Goal: Information Seeking & Learning: Learn about a topic

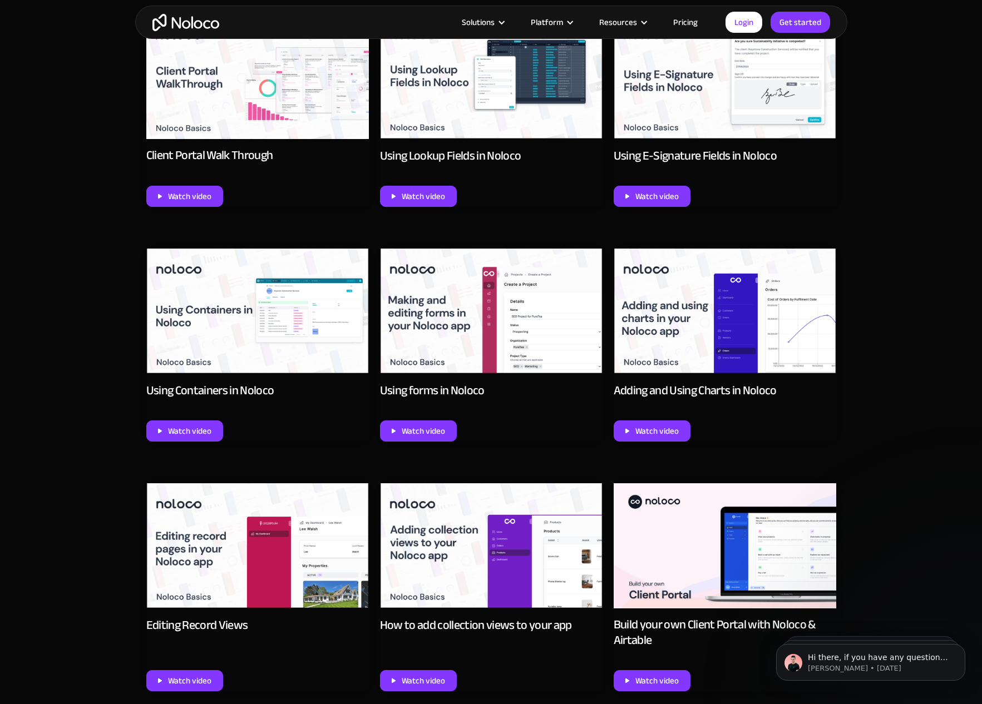
scroll to position [872, 0]
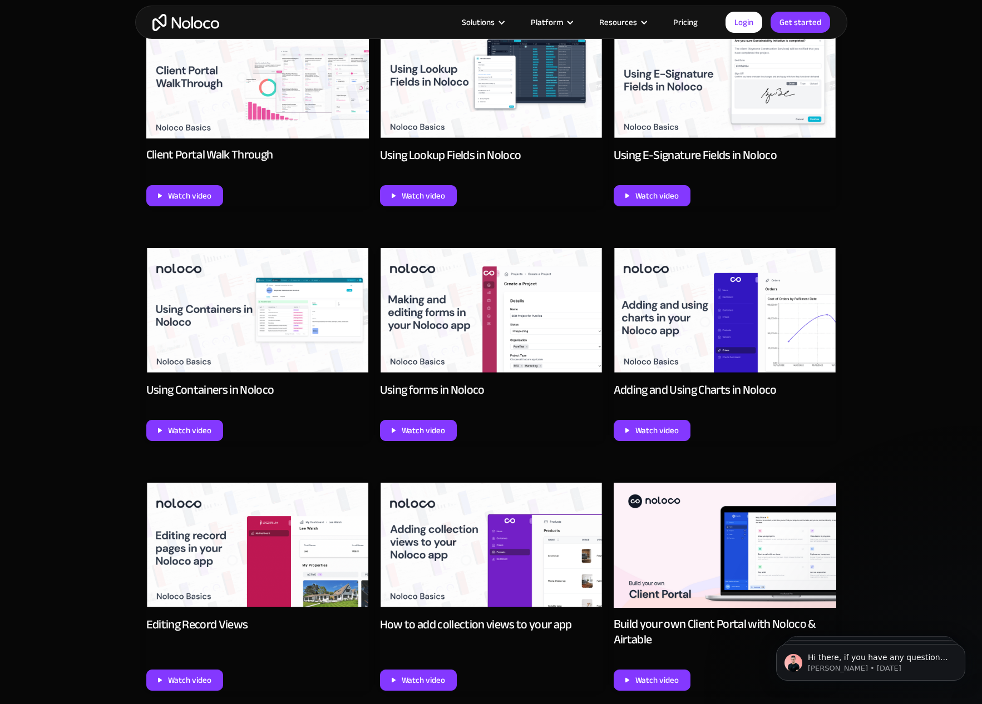
click at [726, 334] on img at bounding box center [725, 311] width 223 height 126
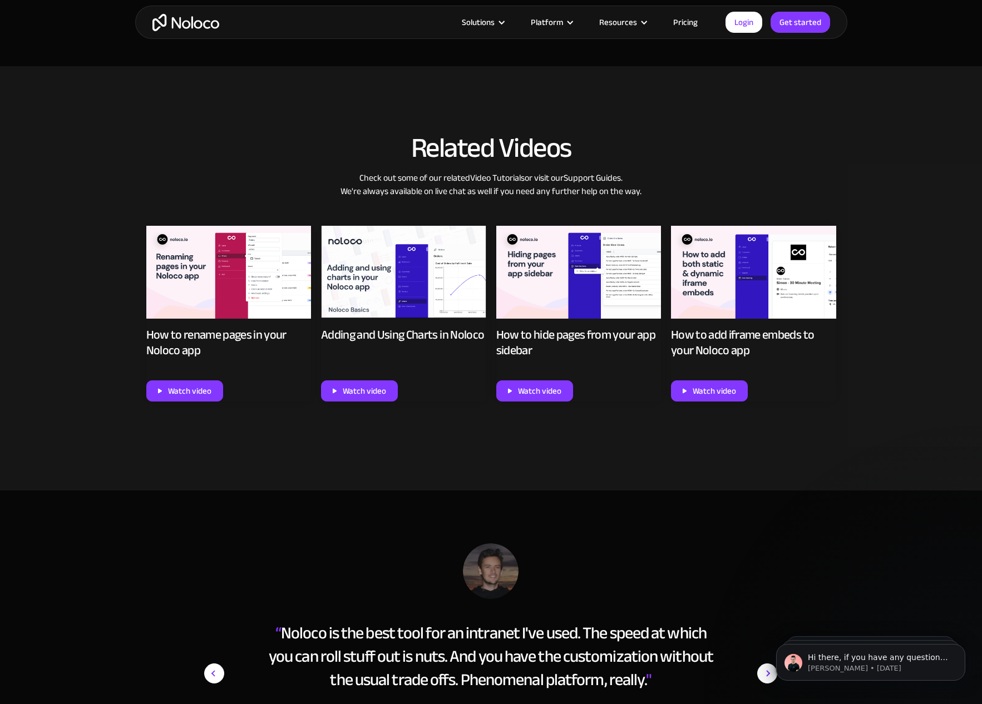
scroll to position [685, 0]
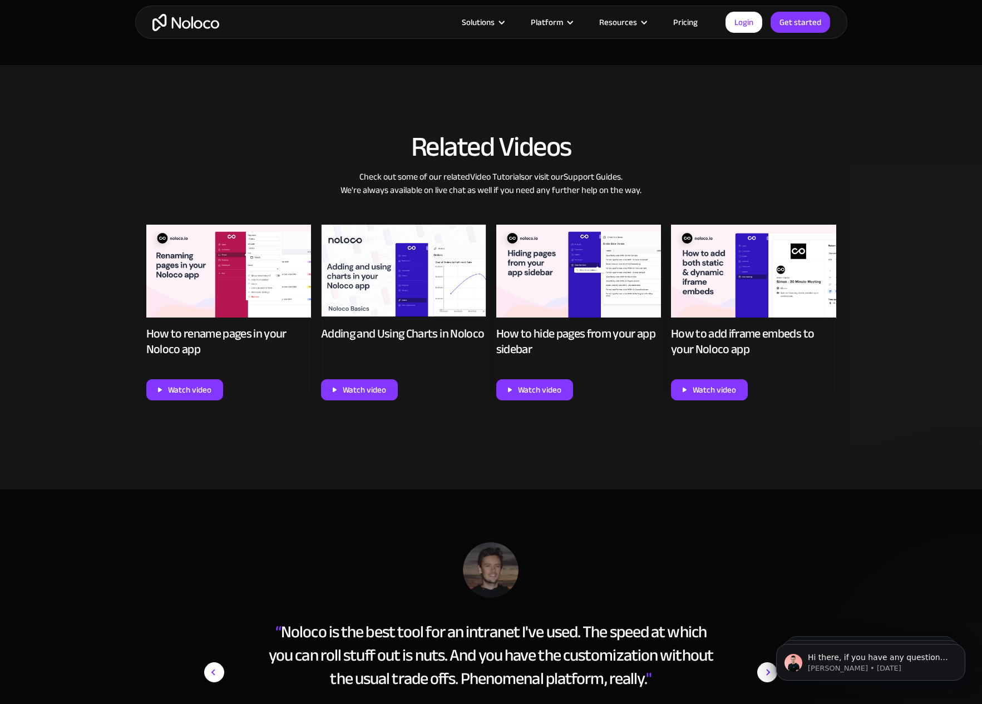
click at [748, 274] on img at bounding box center [753, 271] width 165 height 93
